Goal: Check status

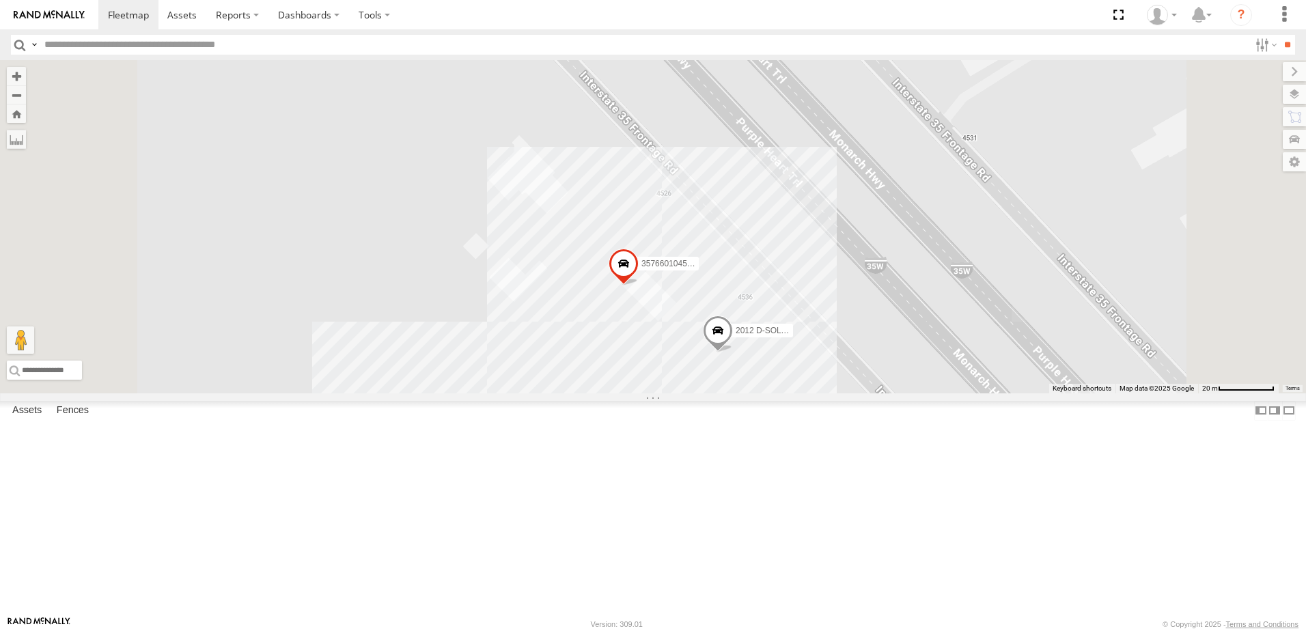
click at [733, 353] on span at bounding box center [718, 334] width 30 height 37
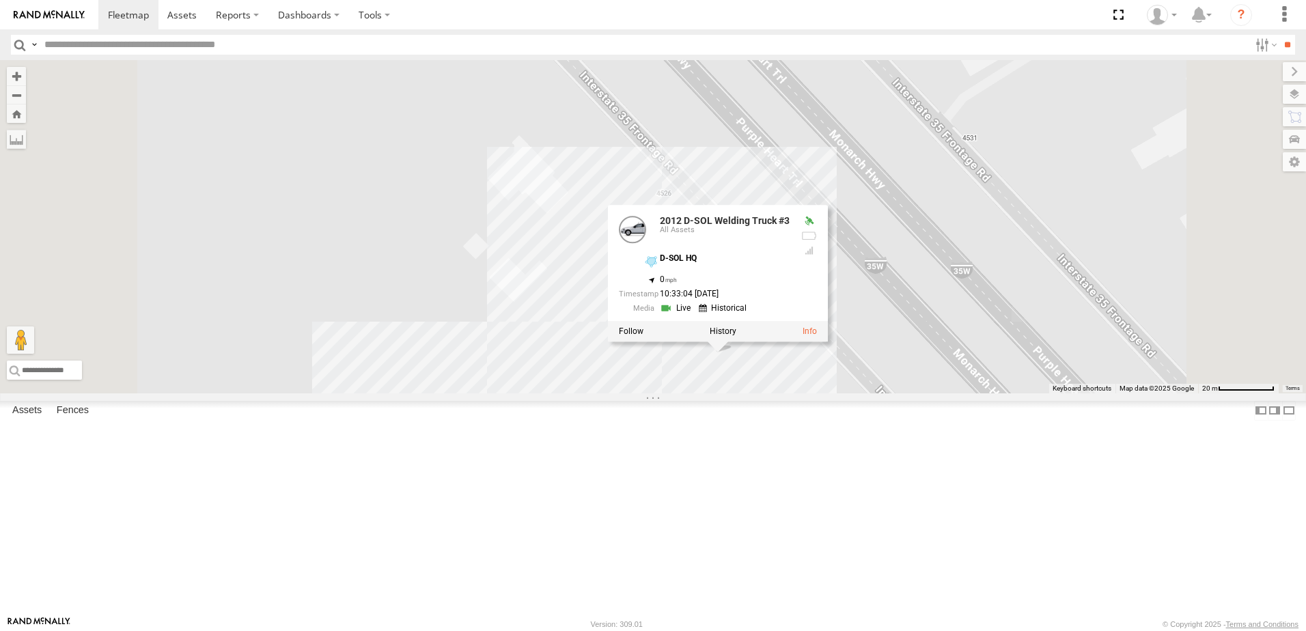
click at [695, 315] on link at bounding box center [677, 308] width 35 height 13
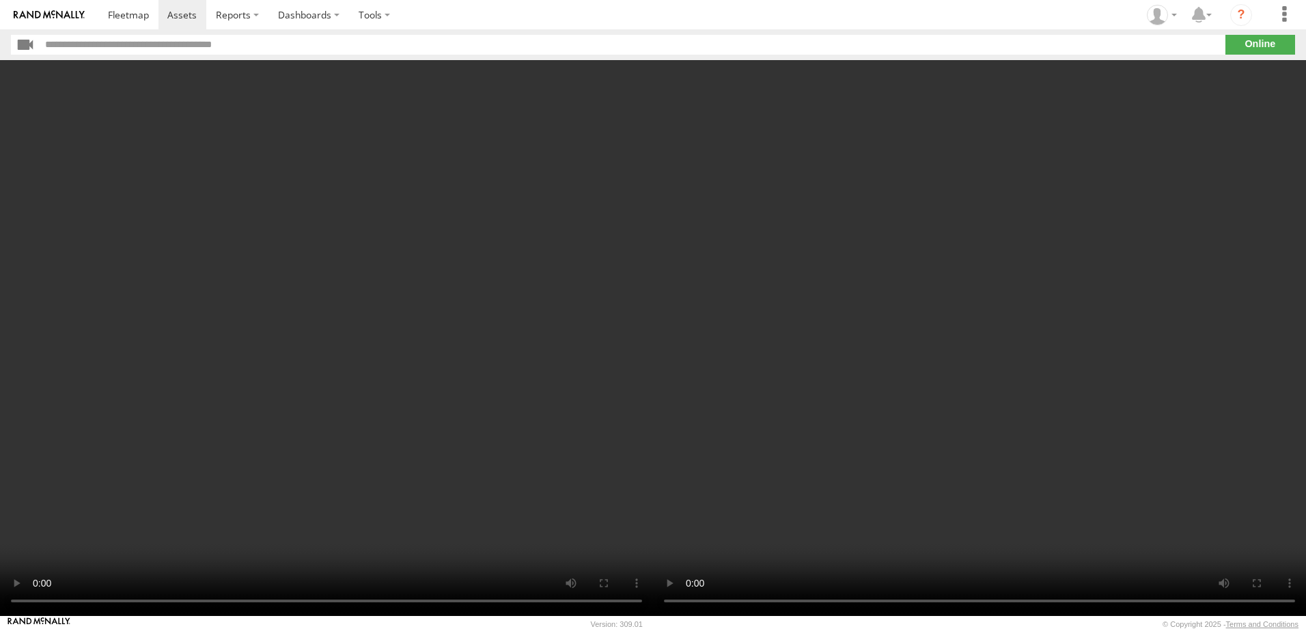
click at [689, 452] on video at bounding box center [979, 338] width 653 height 556
